Goal: Information Seeking & Learning: Understand process/instructions

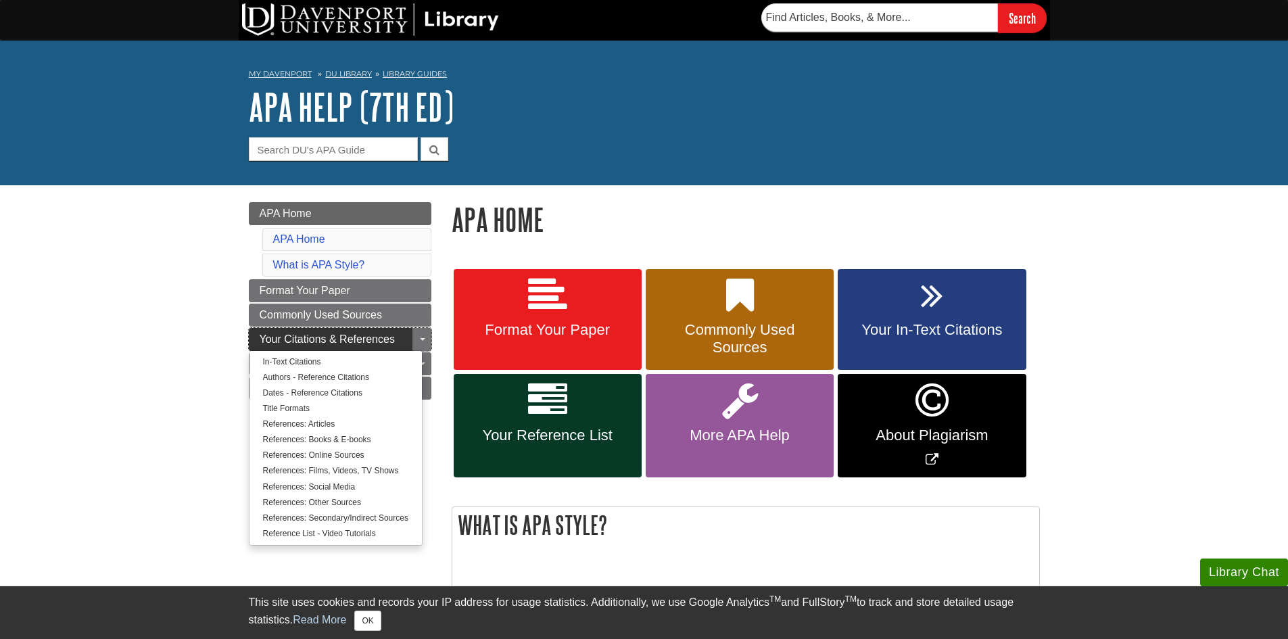
click at [336, 340] on span "Your Citations & References" at bounding box center [327, 338] width 135 height 11
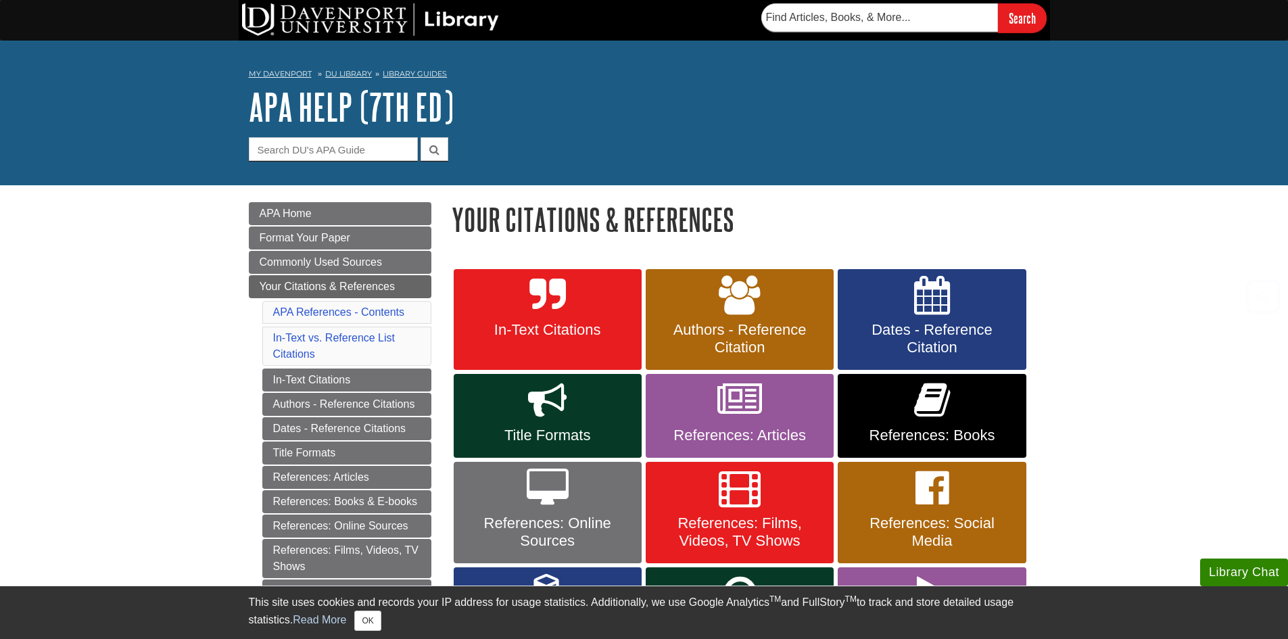
scroll to position [203, 0]
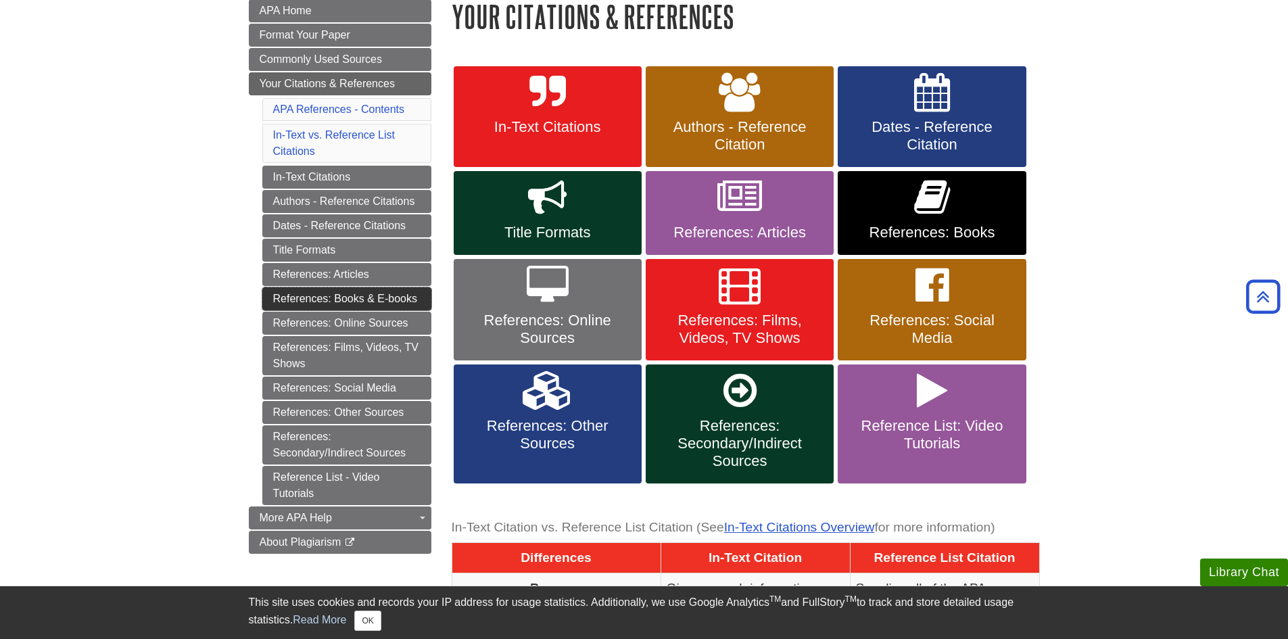
click at [364, 296] on link "References: Books & E-books" at bounding box center [346, 298] width 169 height 23
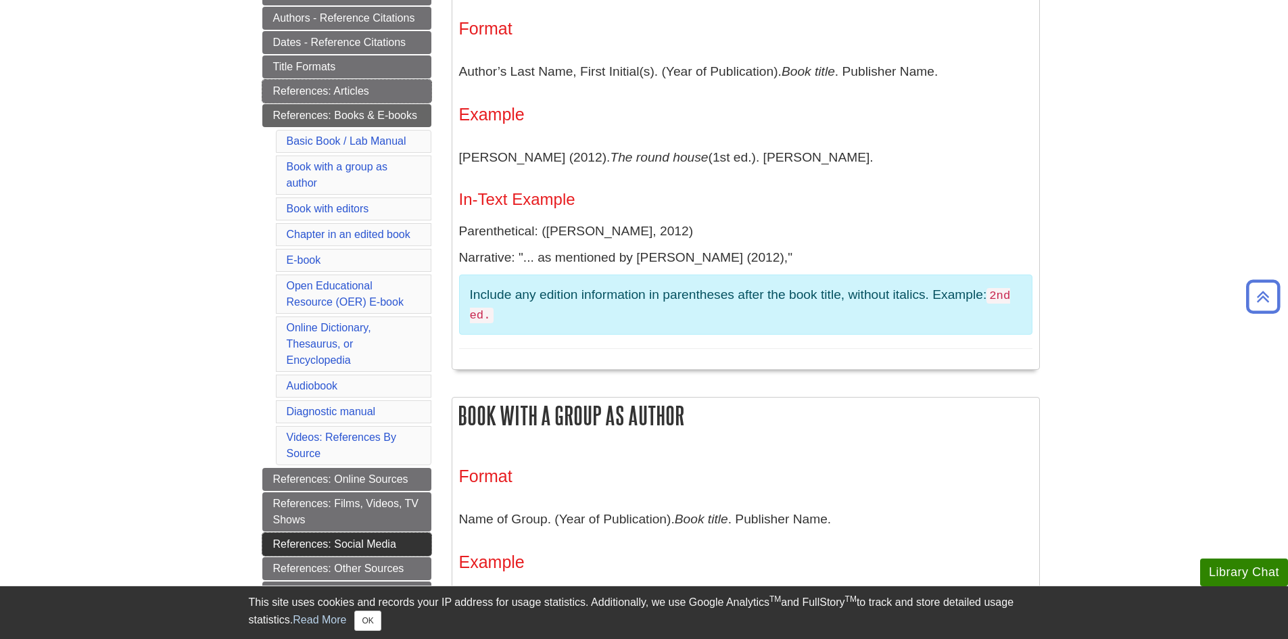
scroll to position [338, 0]
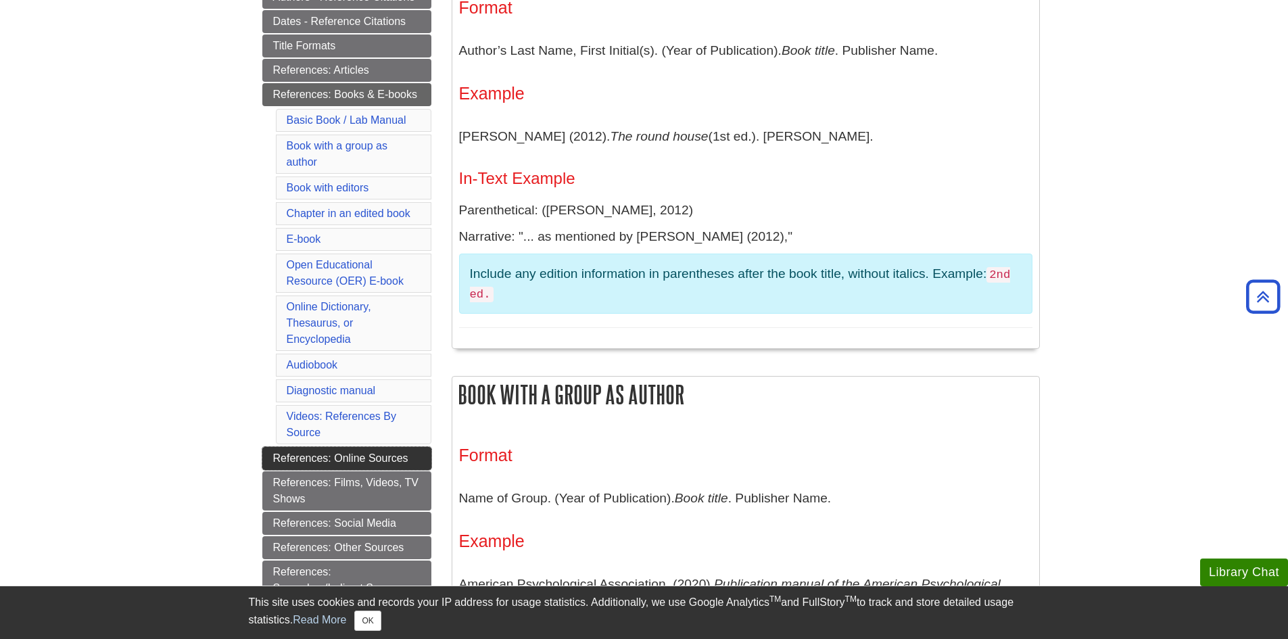
click at [375, 458] on link "References: Online Sources" at bounding box center [346, 458] width 169 height 23
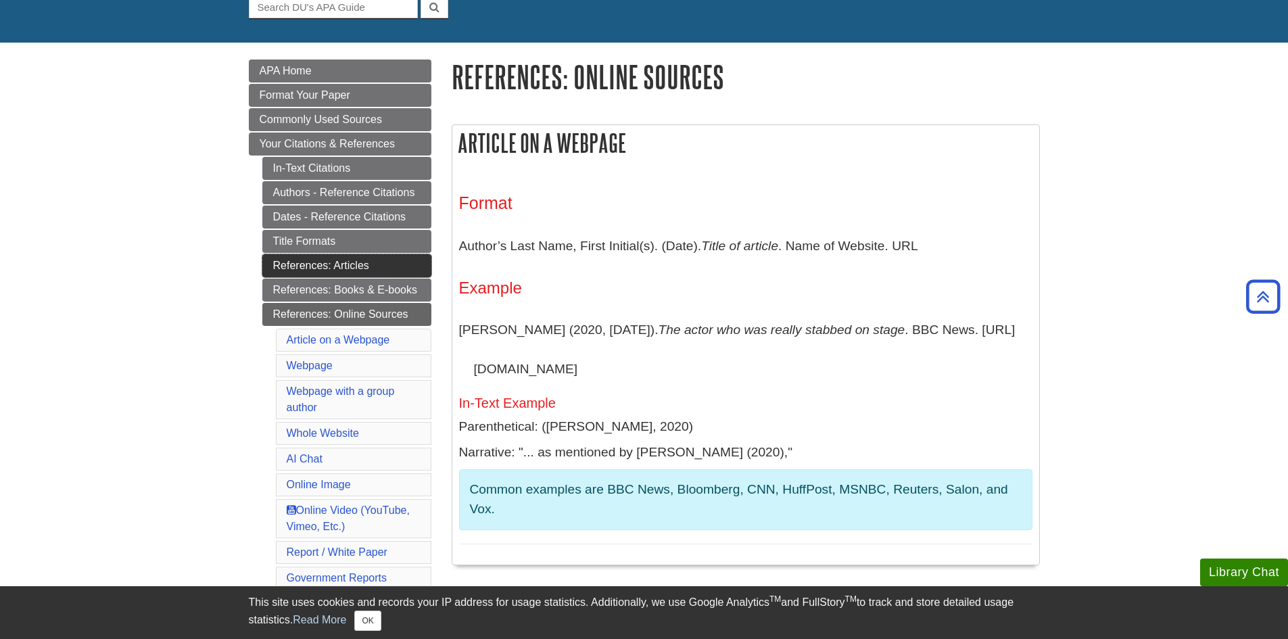
scroll to position [135, 0]
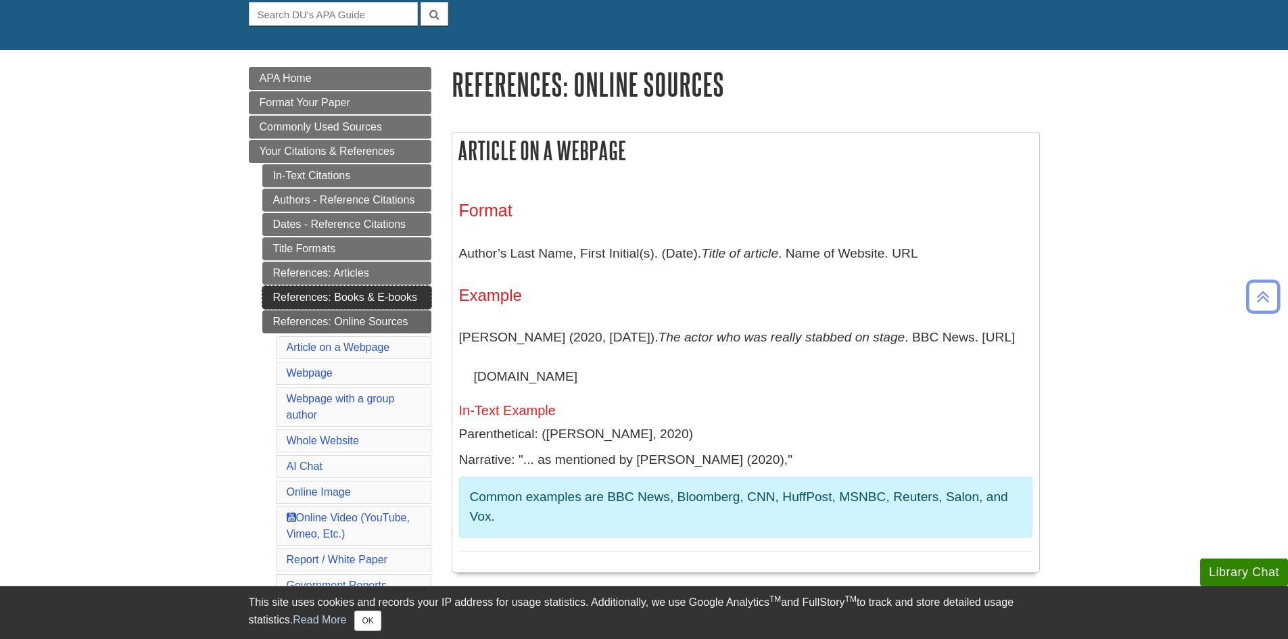
click at [338, 295] on link "References: Books & E-books" at bounding box center [346, 297] width 169 height 23
